Goal: Book appointment/travel/reservation

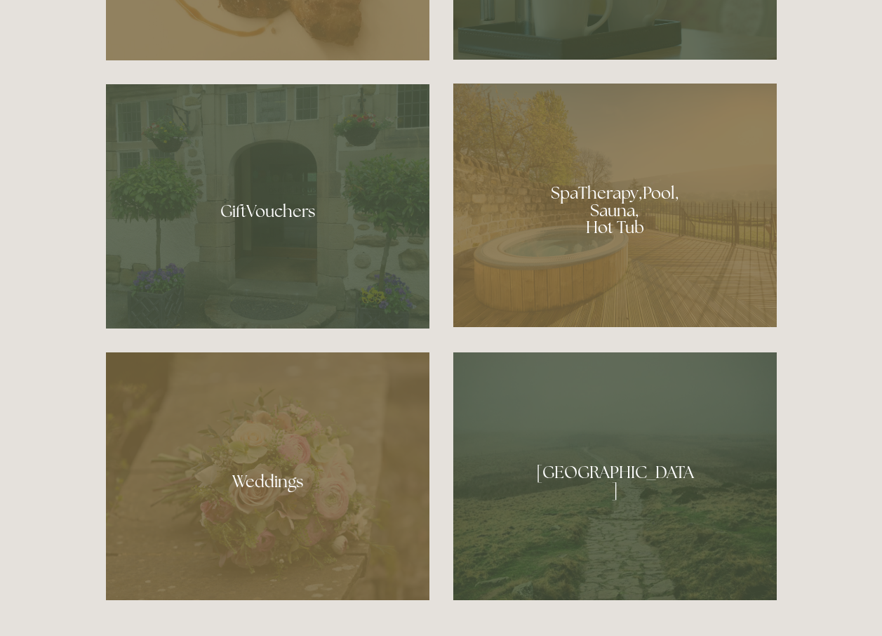
scroll to position [1263, 0]
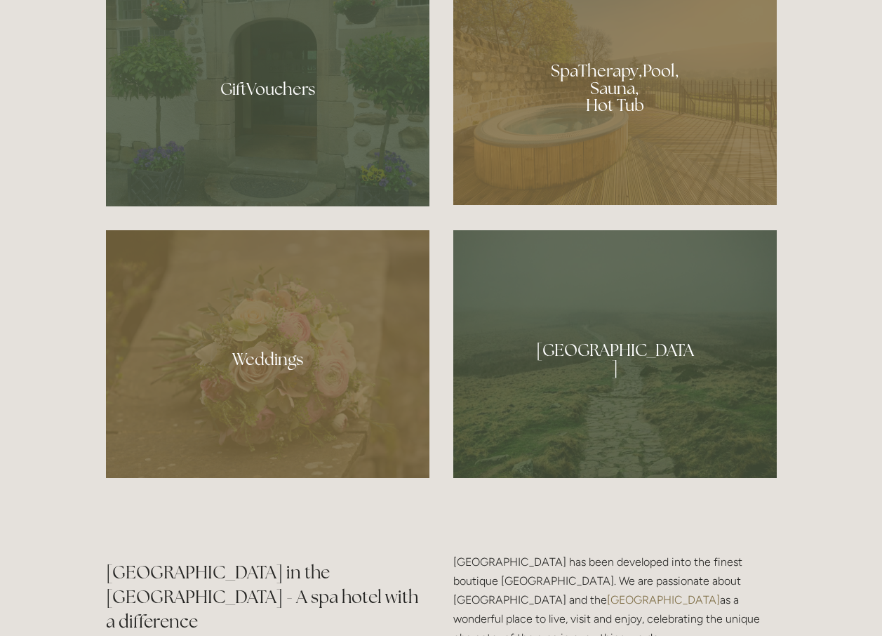
click at [596, 142] on div at bounding box center [614, 82] width 323 height 243
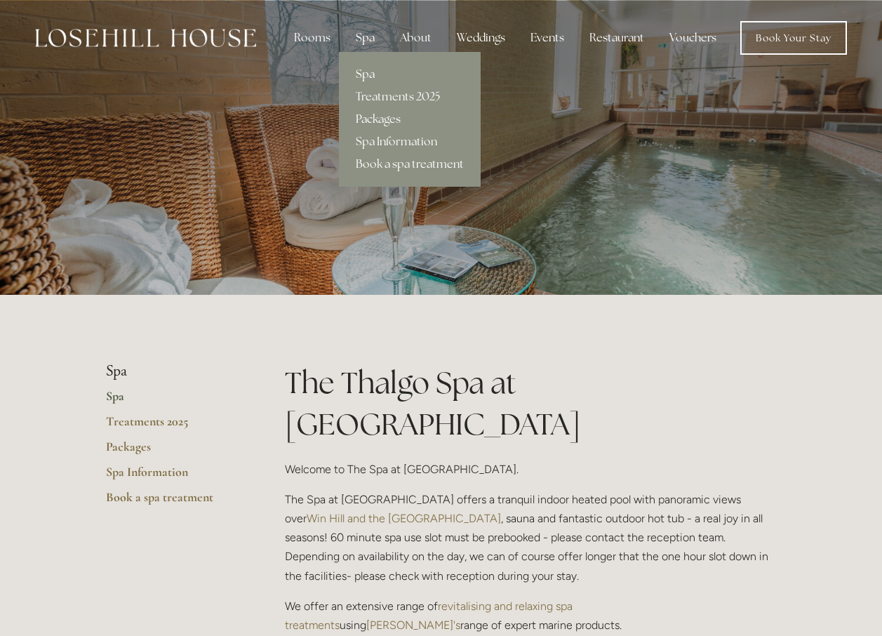
click at [396, 114] on link "Packages" at bounding box center [410, 119] width 142 height 22
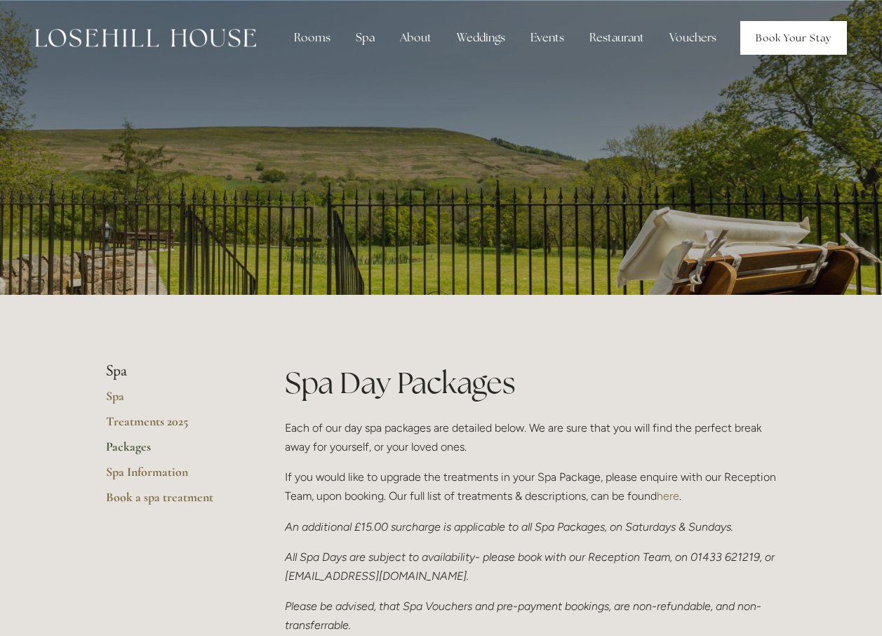
click at [801, 40] on link "Book Your Stay" at bounding box center [793, 38] width 107 height 34
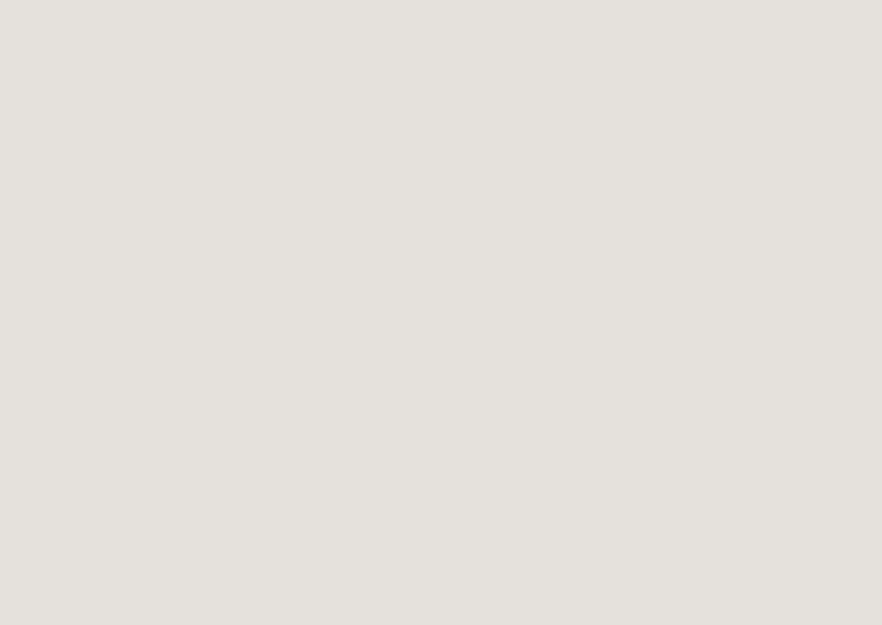
scroll to position [217, 0]
